Goal: Task Accomplishment & Management: Use online tool/utility

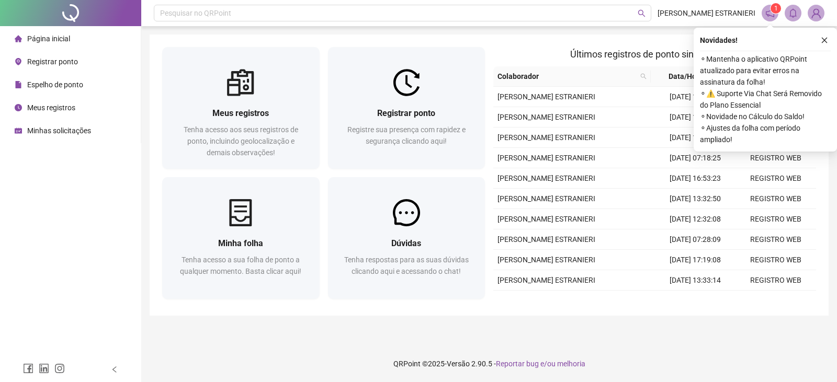
click at [59, 66] on div "Registrar ponto" at bounding box center [46, 61] width 63 height 21
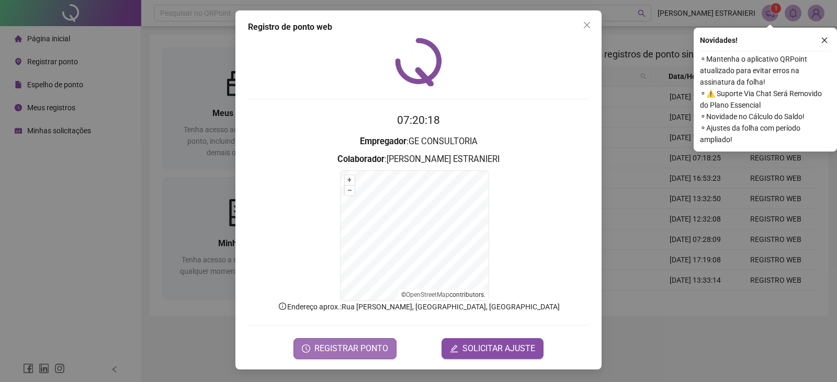
click at [325, 353] on span "REGISTRAR PONTO" at bounding box center [351, 349] width 74 height 13
